Goal: Check status: Check status

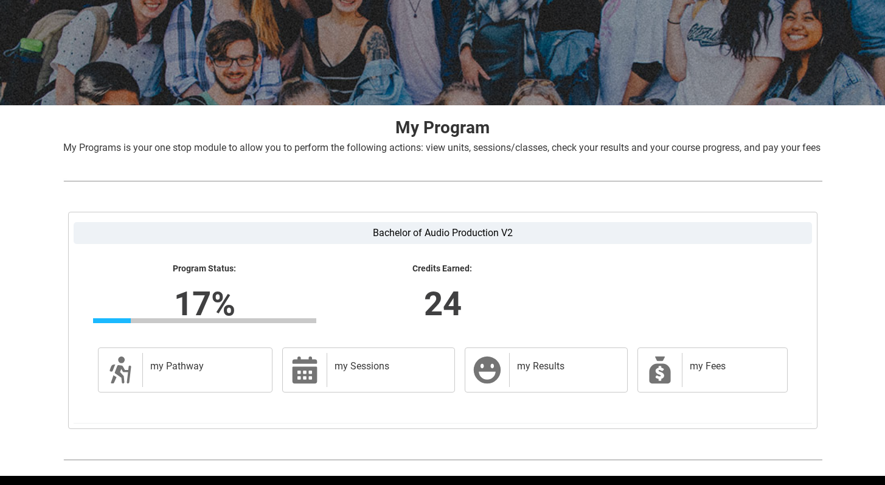
scroll to position [193, 0]
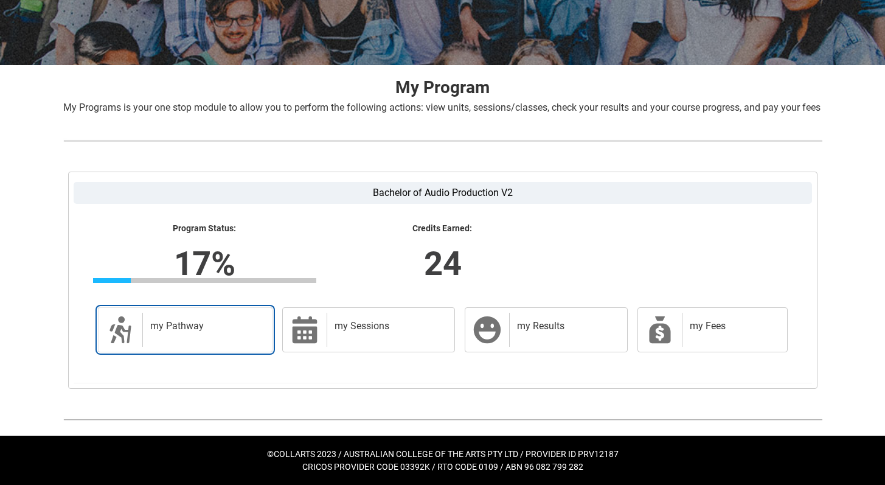
click at [216, 342] on div "my Pathway" at bounding box center [204, 330] width 125 height 34
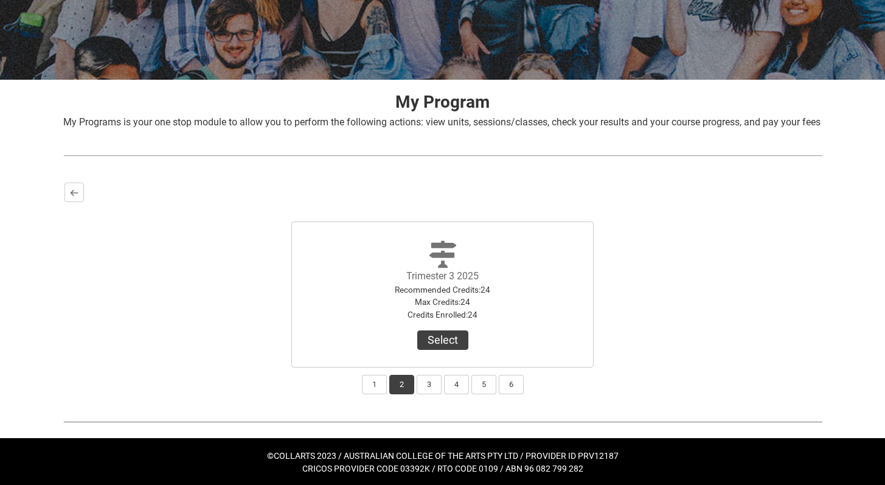
scroll to position [180, 0]
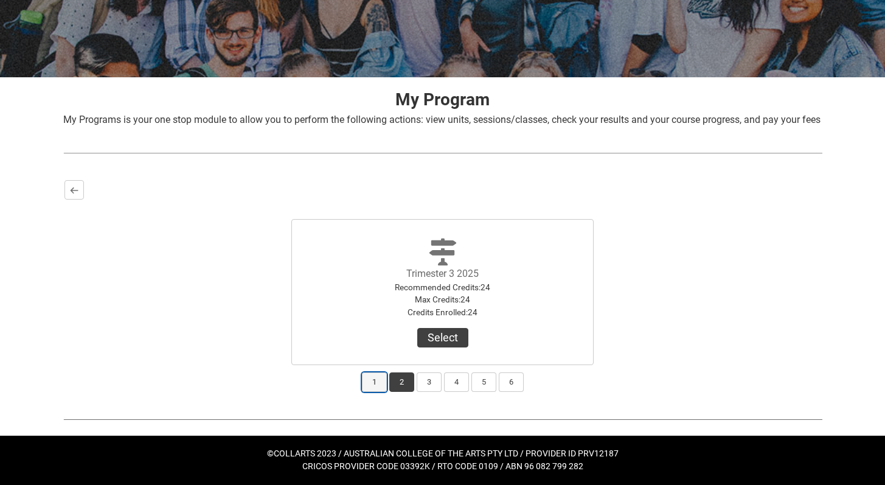
click at [374, 387] on button "1" at bounding box center [374, 381] width 25 height 19
click at [438, 338] on button "View Results" at bounding box center [443, 337] width 83 height 19
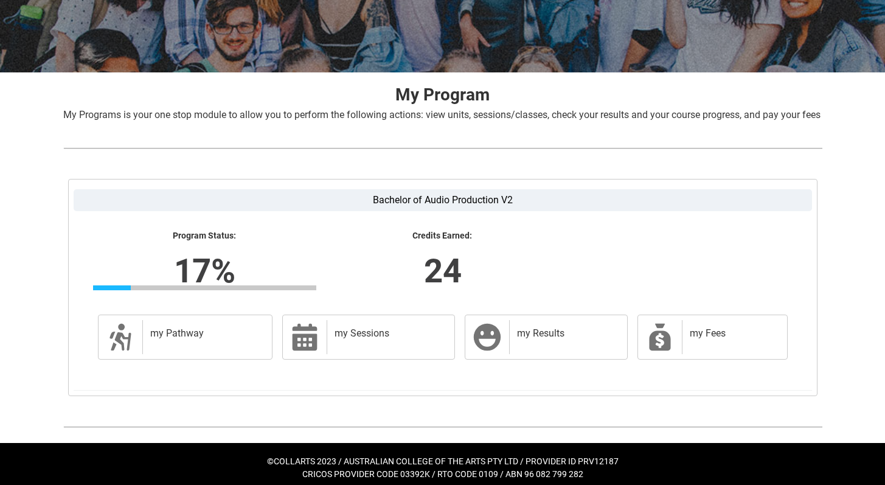
scroll to position [173, 0]
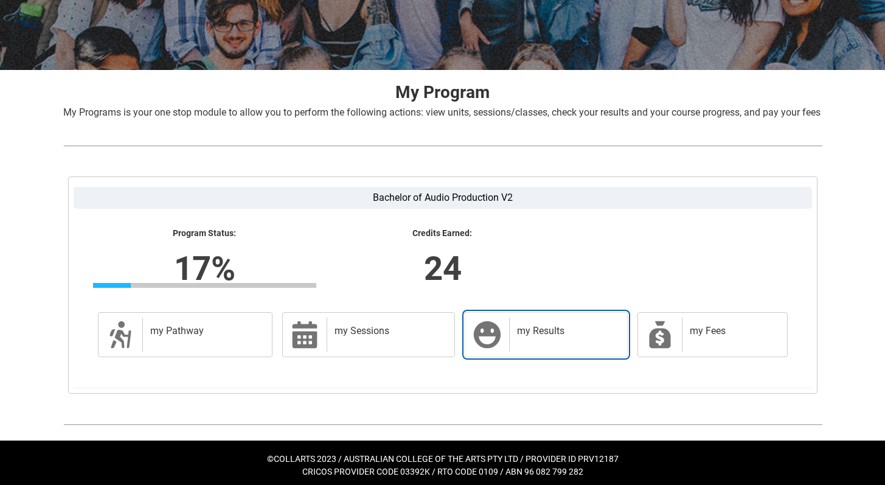
click at [561, 352] on div "my Results" at bounding box center [565, 335] width 113 height 34
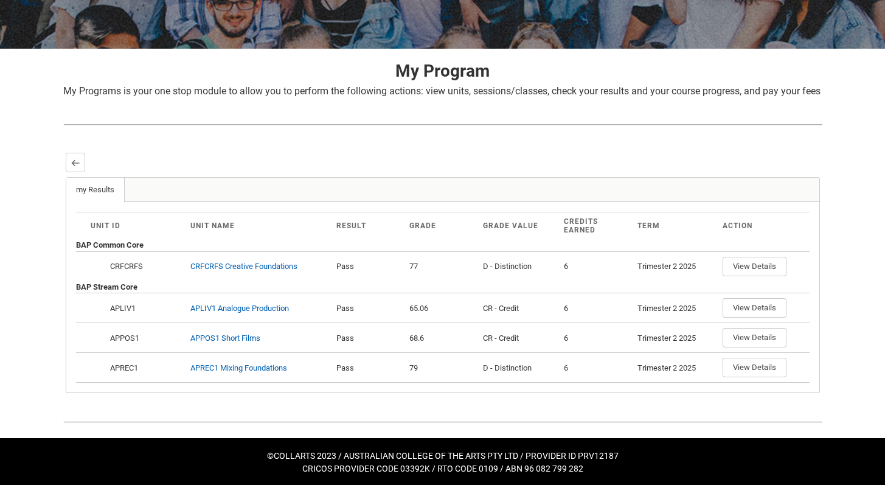
scroll to position [211, 0]
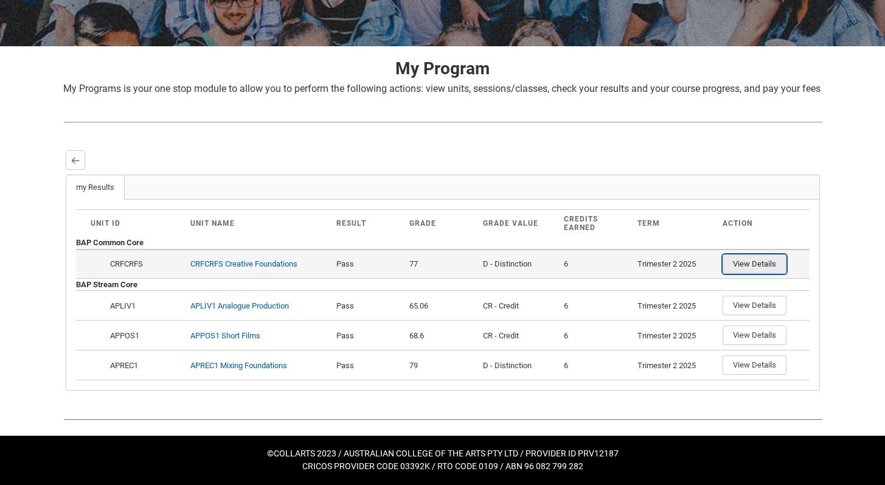
click at [770, 259] on button "View Details" at bounding box center [755, 263] width 64 height 19
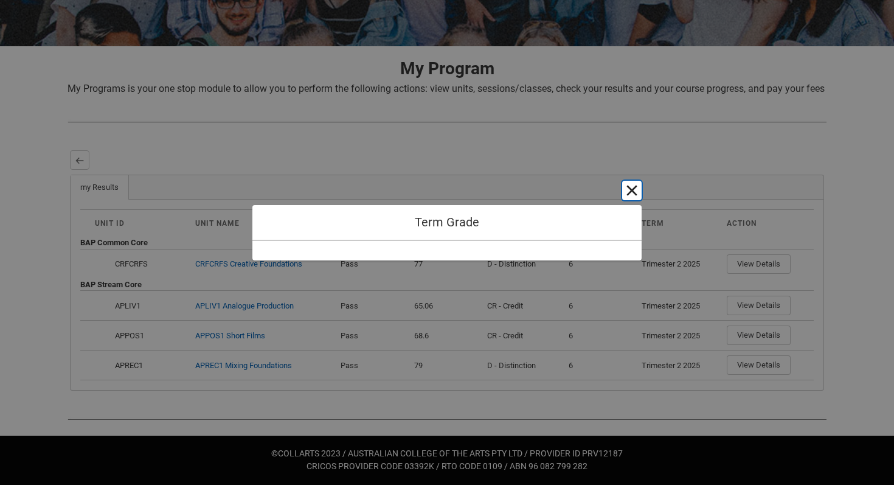
click at [639, 195] on button "Cancel and close" at bounding box center [631, 190] width 19 height 19
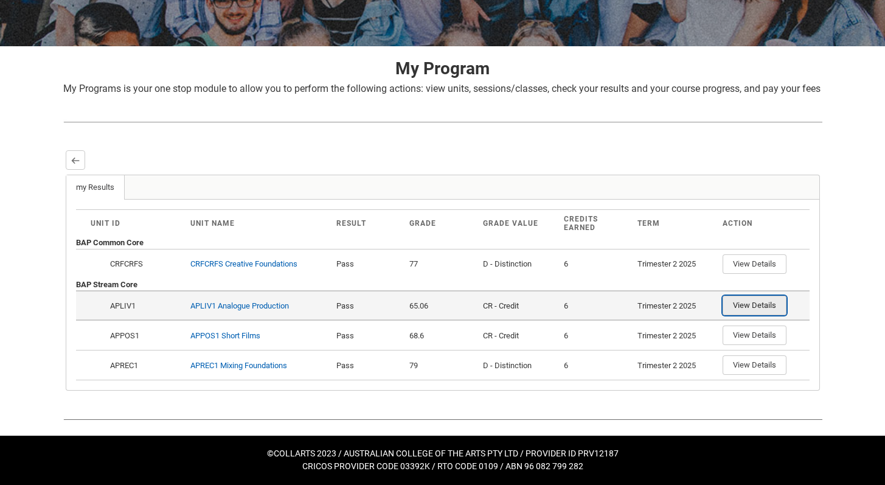
click at [768, 313] on button "View Details" at bounding box center [755, 305] width 64 height 19
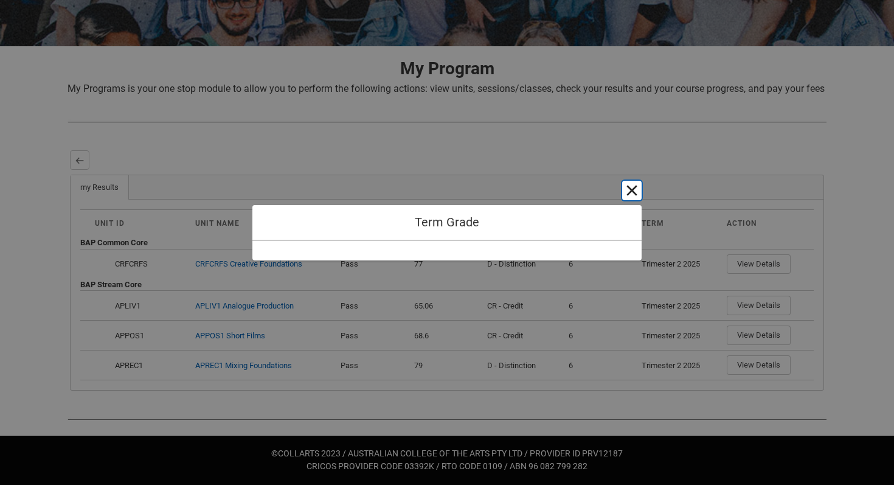
click at [636, 195] on button "Cancel and close" at bounding box center [631, 190] width 19 height 19
